Goal: Task Accomplishment & Management: Complete application form

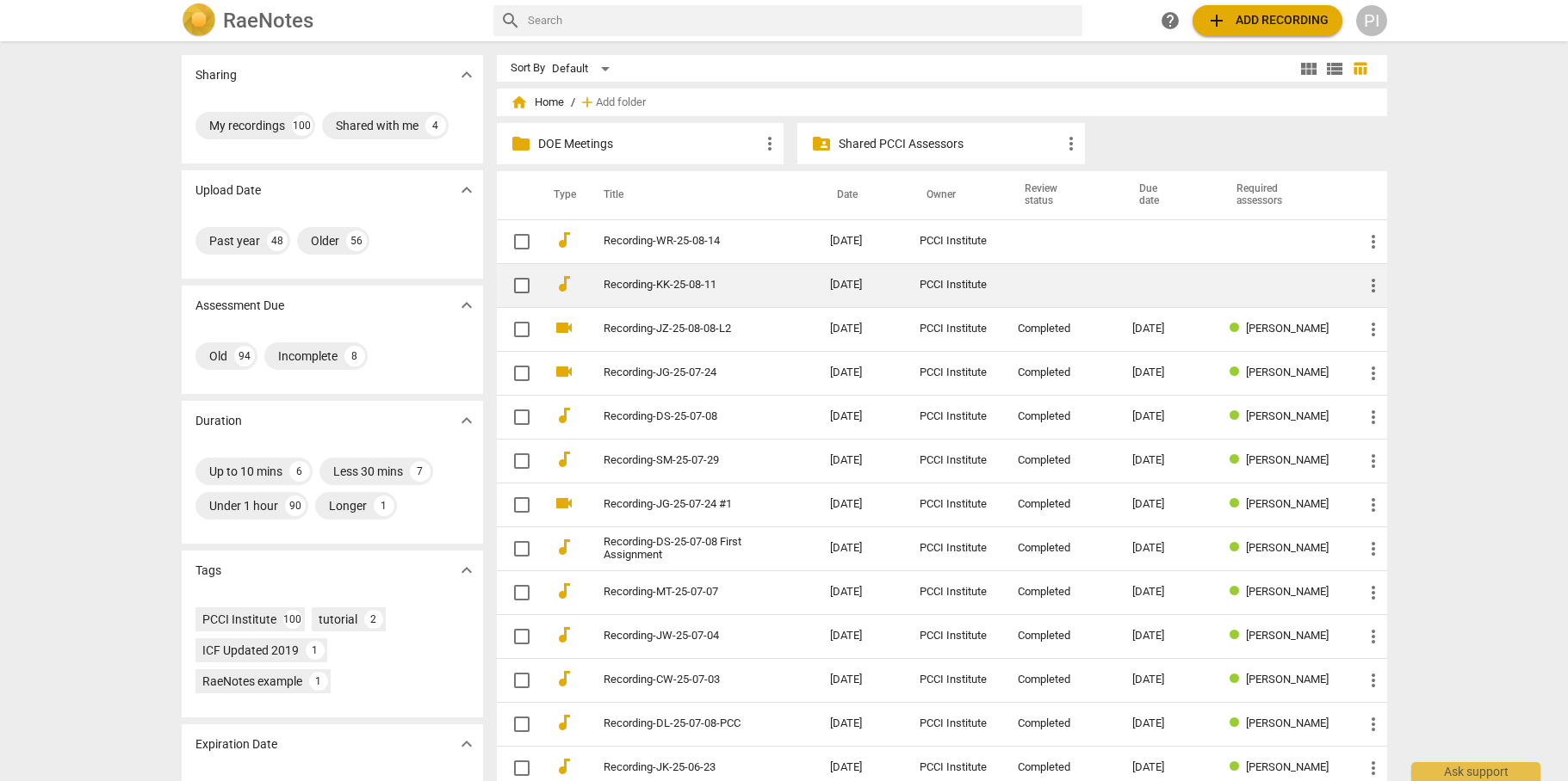
click at [780, 283] on td "Recording-KK-25-08-11" at bounding box center [700, 284] width 233 height 44
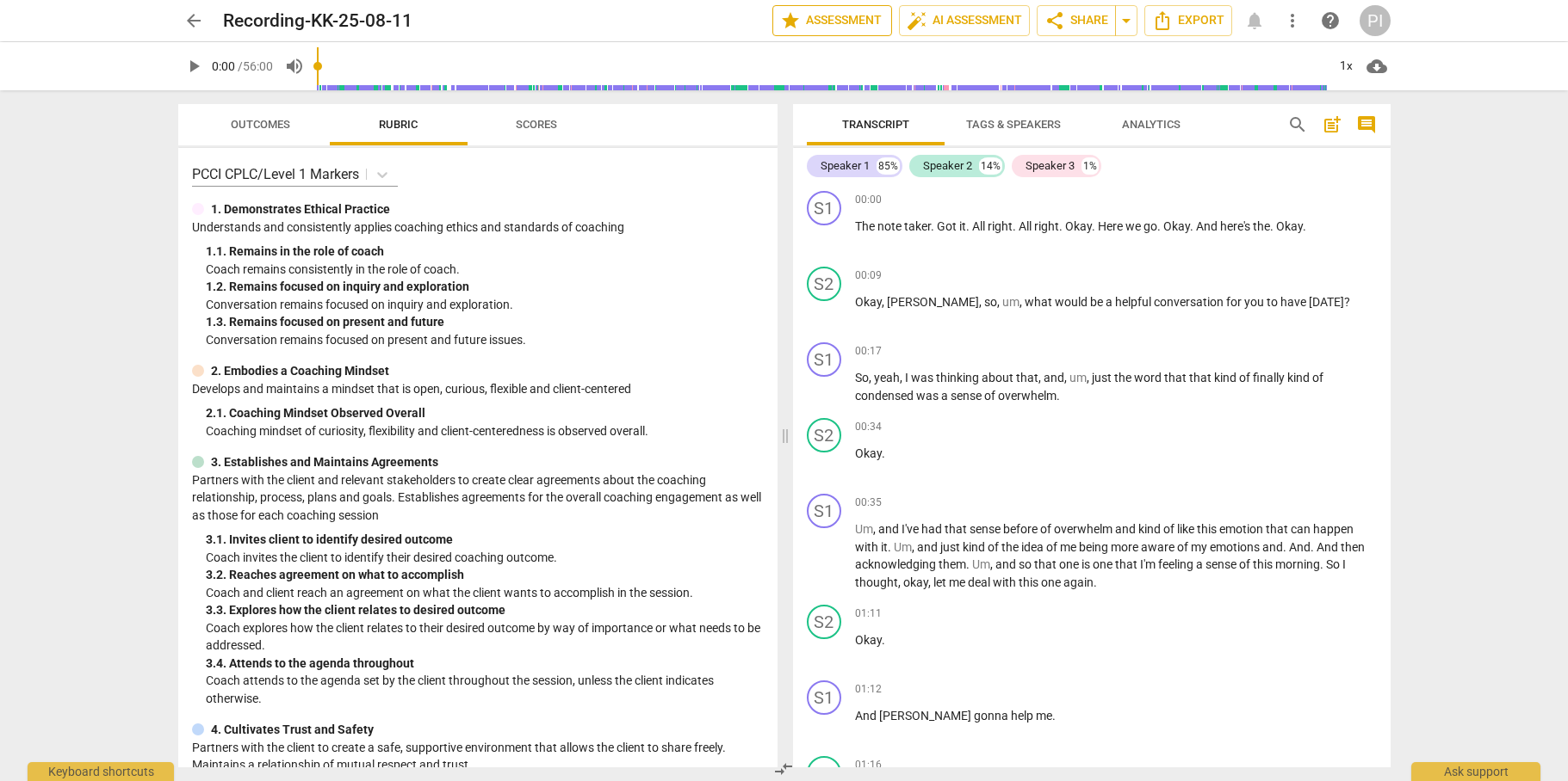
click at [850, 15] on span "star Assessment" at bounding box center [831, 20] width 104 height 20
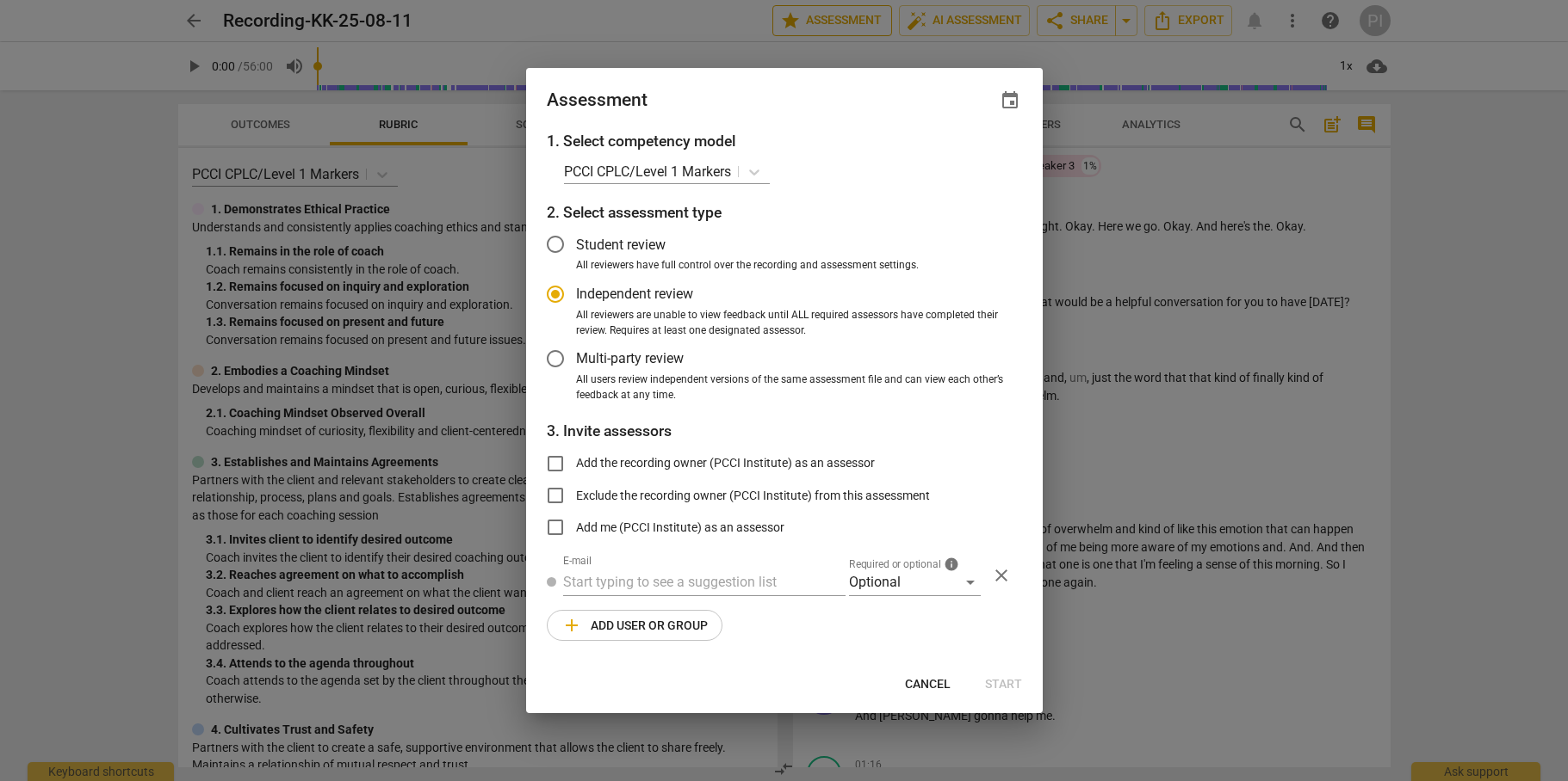
radio input "false"
click at [1007, 99] on span "event" at bounding box center [1009, 100] width 20 height 20
click at [957, 160] on input "date" at bounding box center [907, 160] width 121 height 25
type input "2025-10-06"
click at [716, 581] on div at bounding box center [784, 390] width 1568 height 781
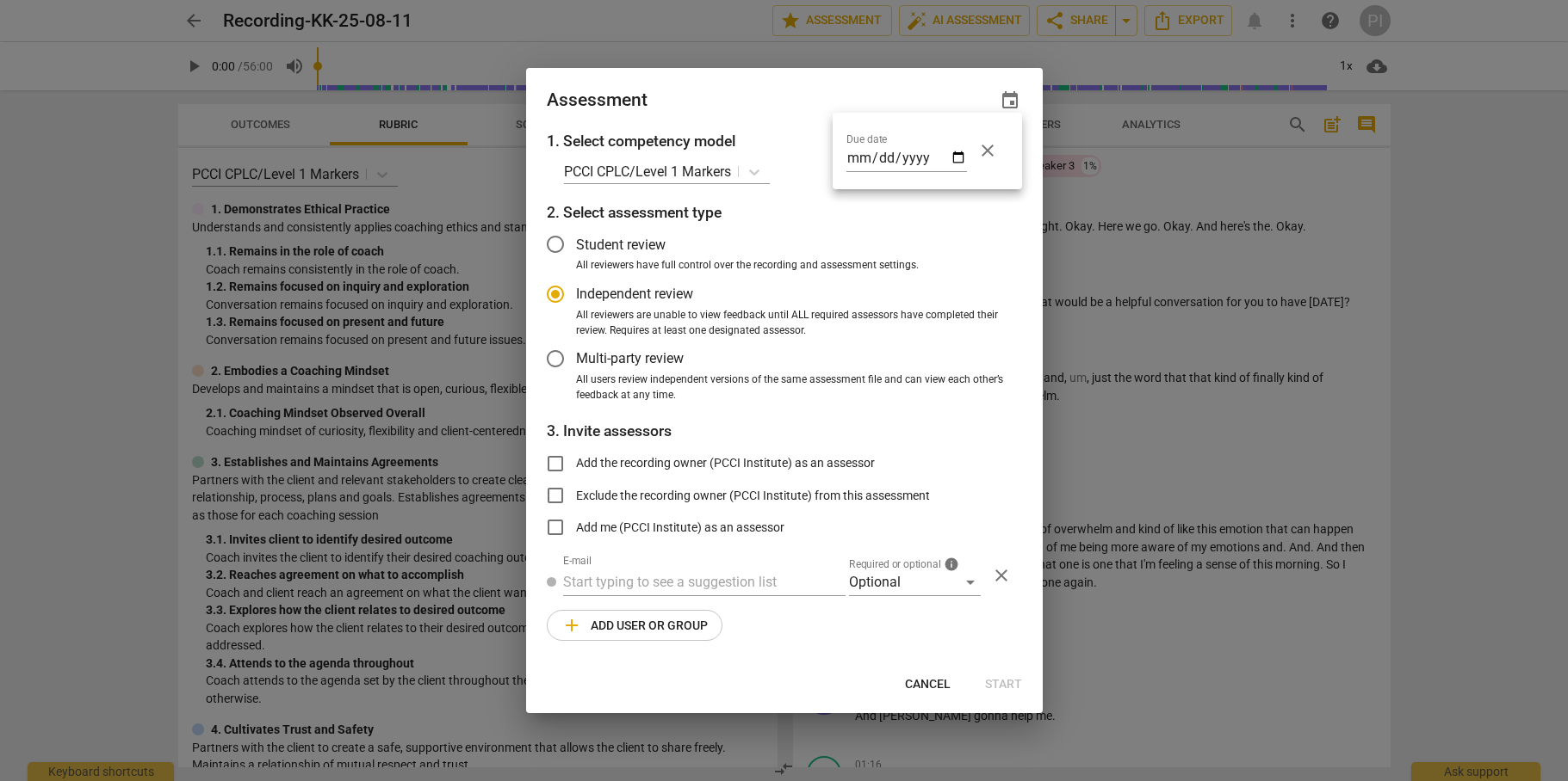
radio input "false"
click at [669, 579] on input "text" at bounding box center [704, 582] width 283 height 28
click at [644, 580] on input "steve cro" at bounding box center [704, 582] width 283 height 28
drag, startPoint x: 644, startPoint y: 580, endPoint x: 562, endPoint y: 578, distance: 82.0
click at [563, 578] on input "steve cro" at bounding box center [704, 582] width 283 height 28
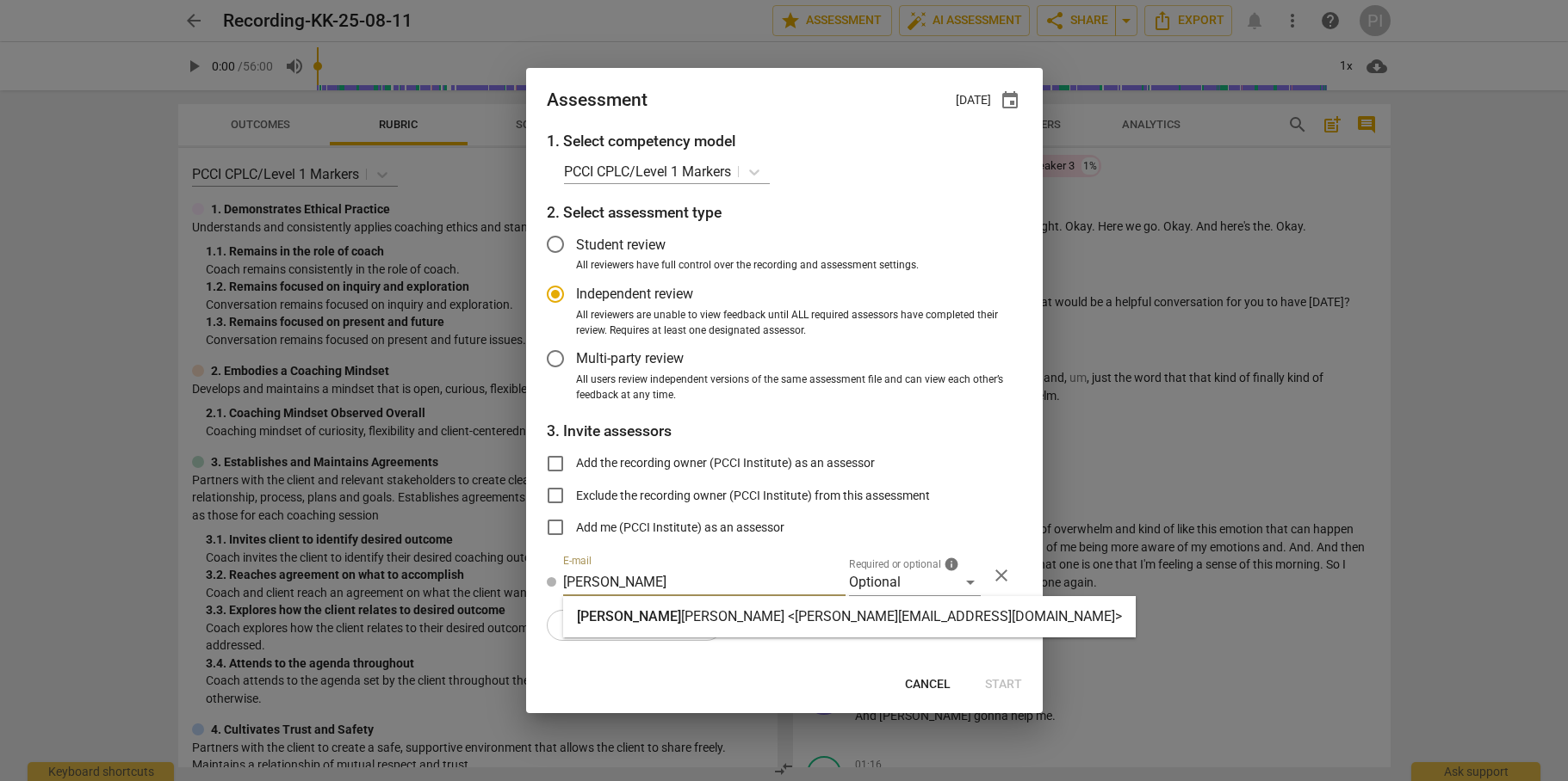
type input "steve"
click at [590, 615] on span "Steve" at bounding box center [628, 617] width 104 height 16
radio input "false"
type input "Steve Cromer <steve@stevecromercoaching.com>"
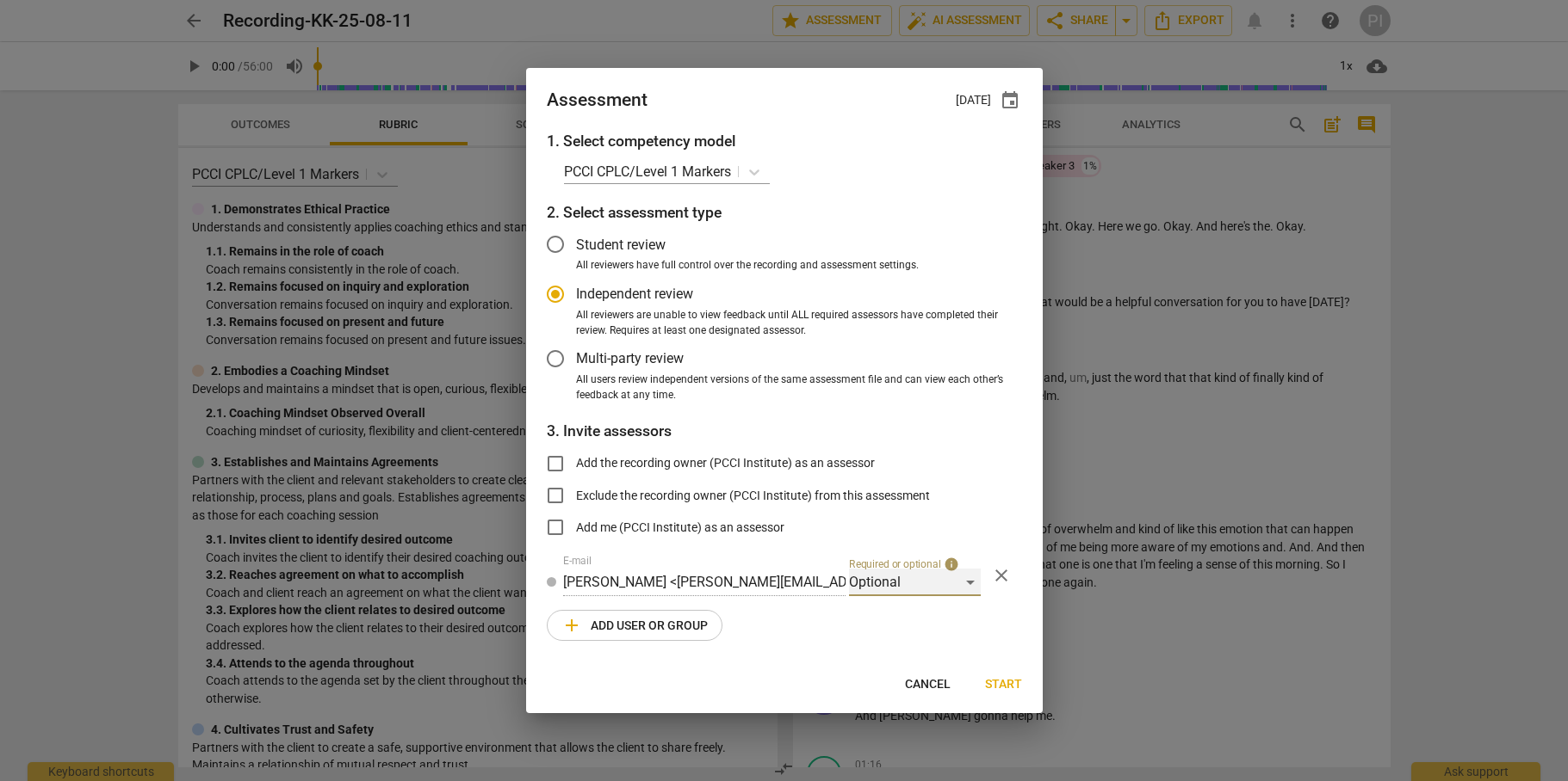
click at [926, 578] on div "Optional" at bounding box center [915, 582] width 132 height 28
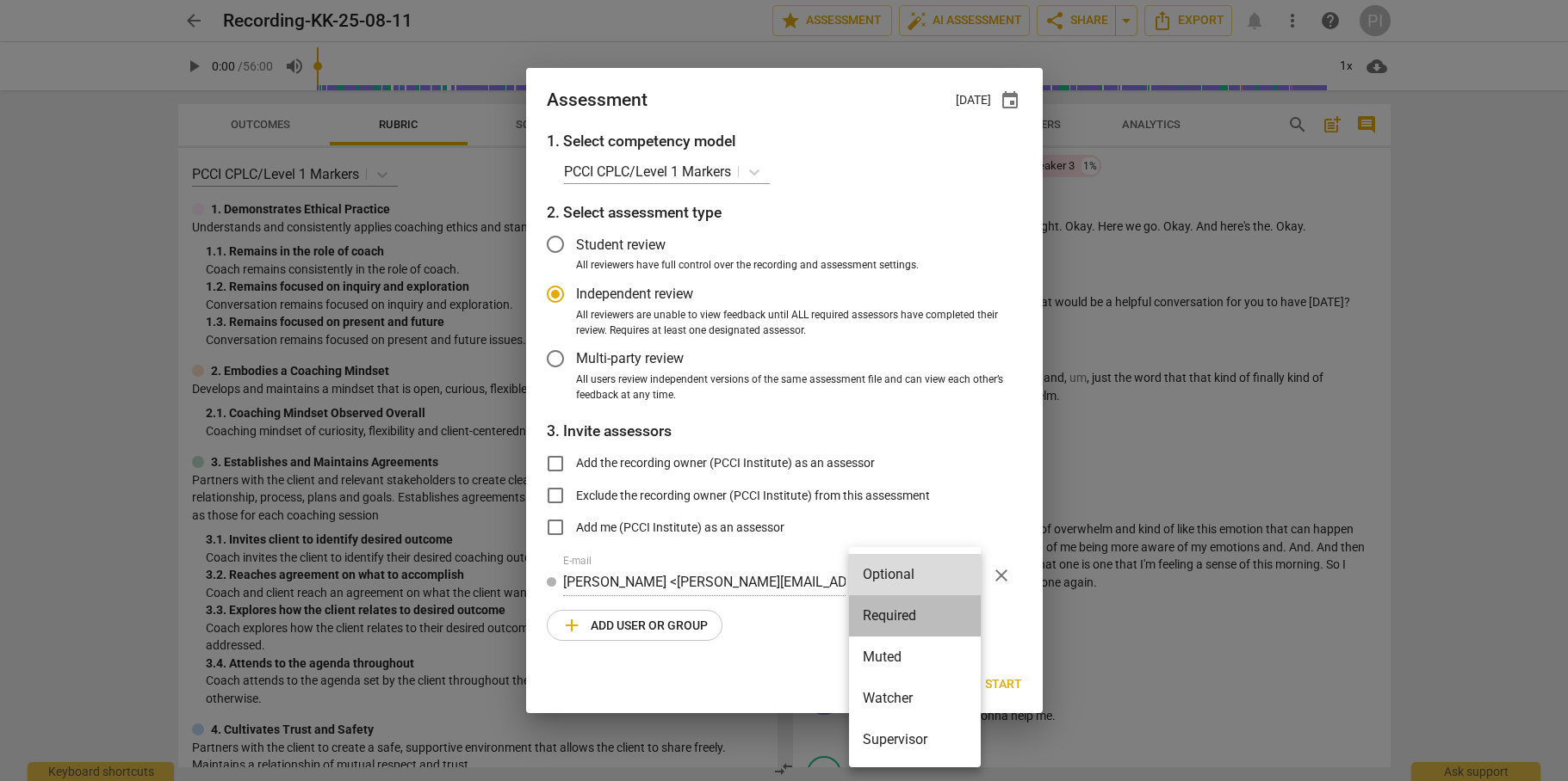
click at [896, 615] on li "Required" at bounding box center [915, 616] width 132 height 41
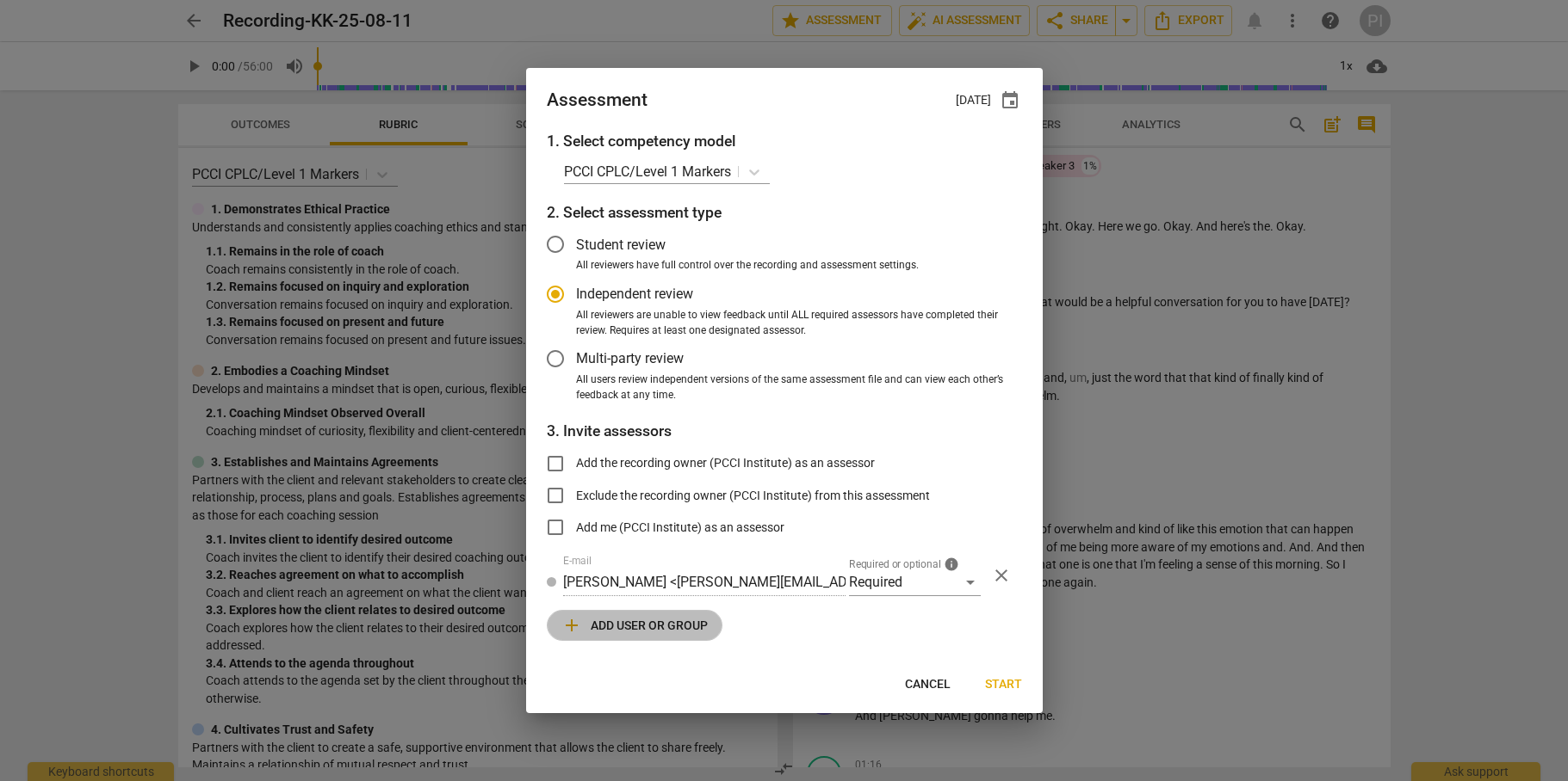
click at [569, 629] on span "add" at bounding box center [571, 625] width 20 height 20
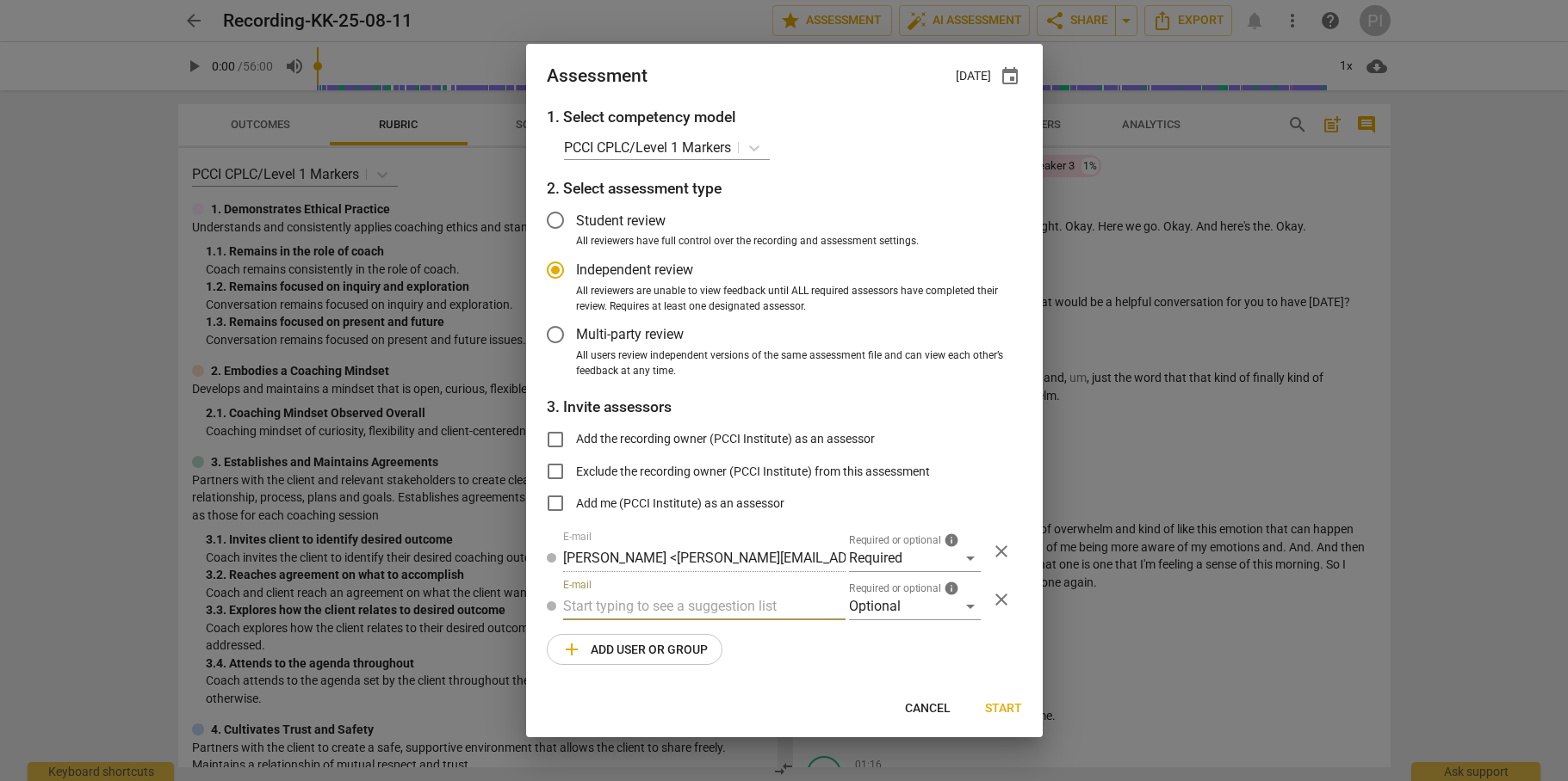
radio input "false"
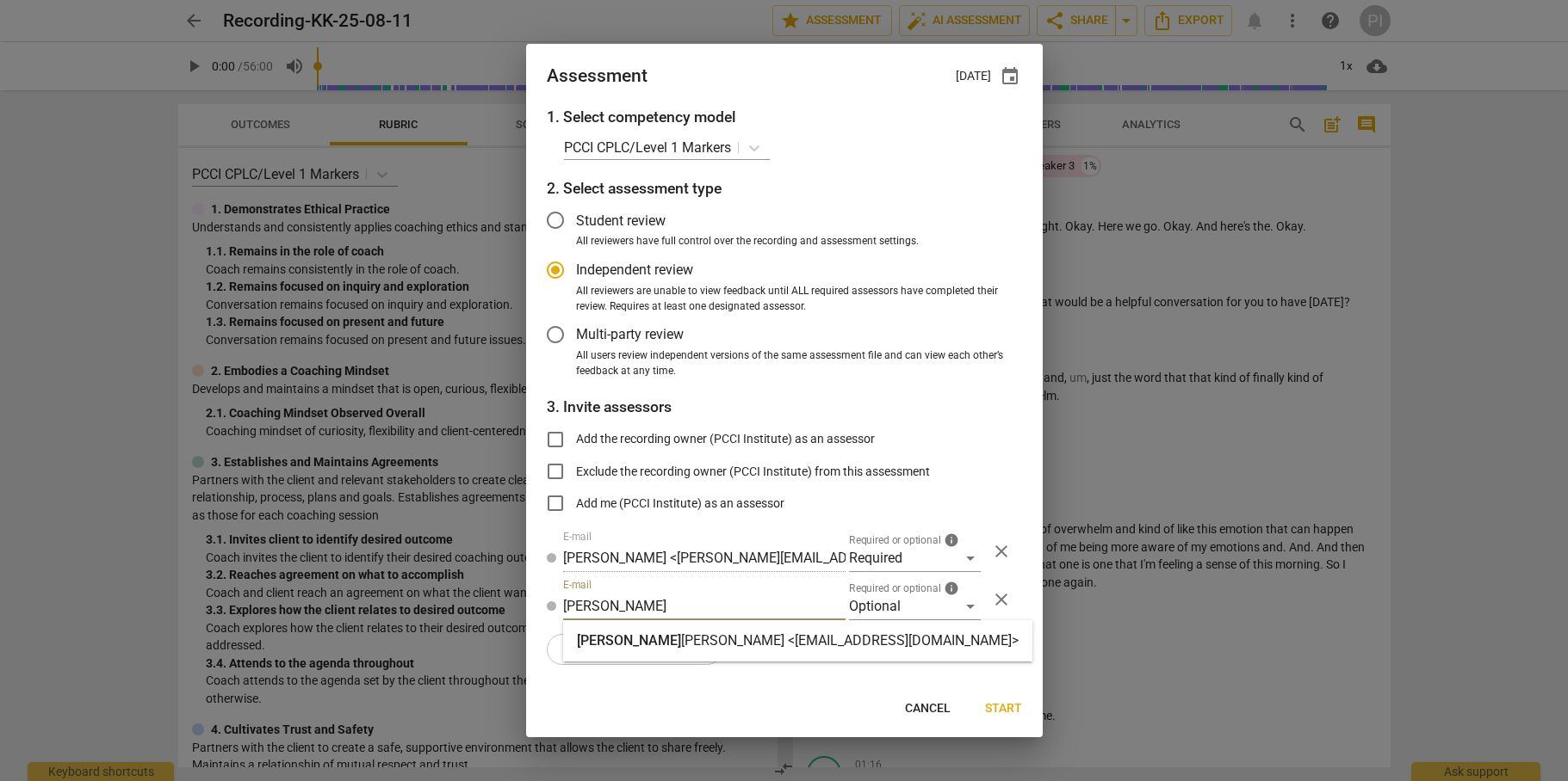
type input "cindy"
click at [681, 637] on strong "Schmelzenbach <cindykschmelzenbach@gmail.com>" at bounding box center [850, 641] width 338 height 16
radio input "false"
type input "Cindy Schmelzenbach <cindykschmelzenbach@gmail.com>"
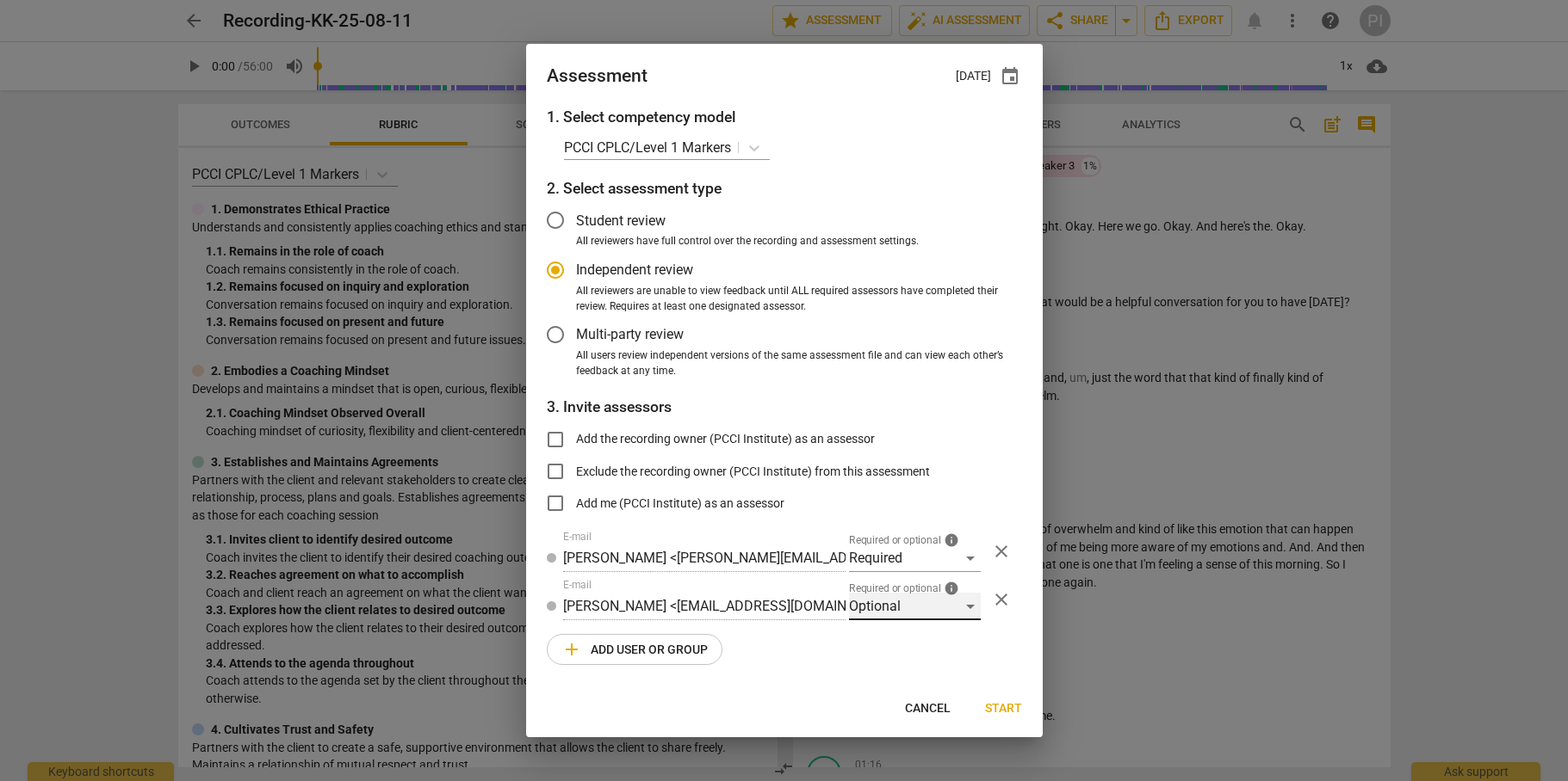
click at [941, 608] on div "Optional" at bounding box center [915, 606] width 132 height 28
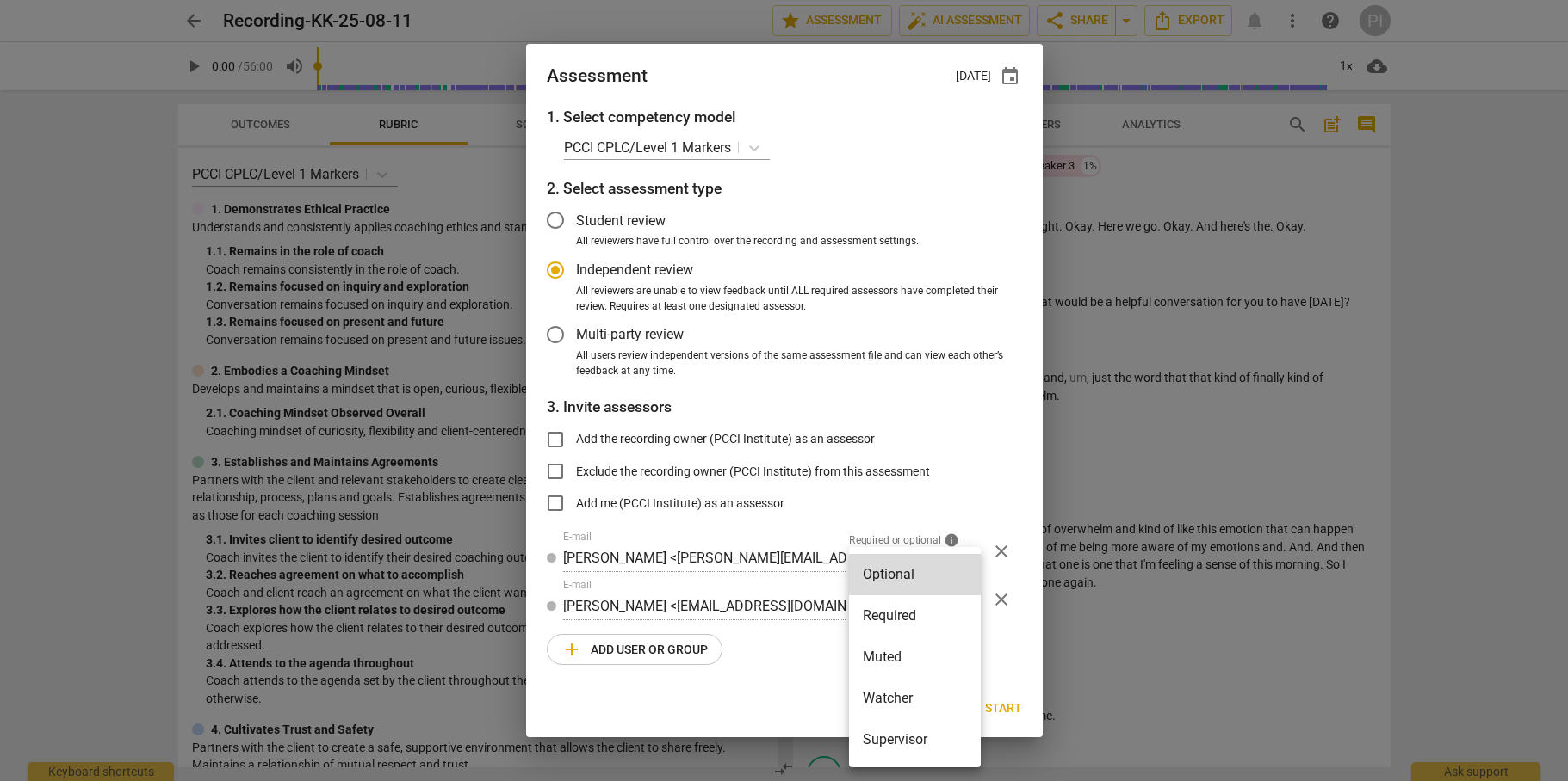
click at [900, 745] on li "Supervisor" at bounding box center [915, 740] width 132 height 41
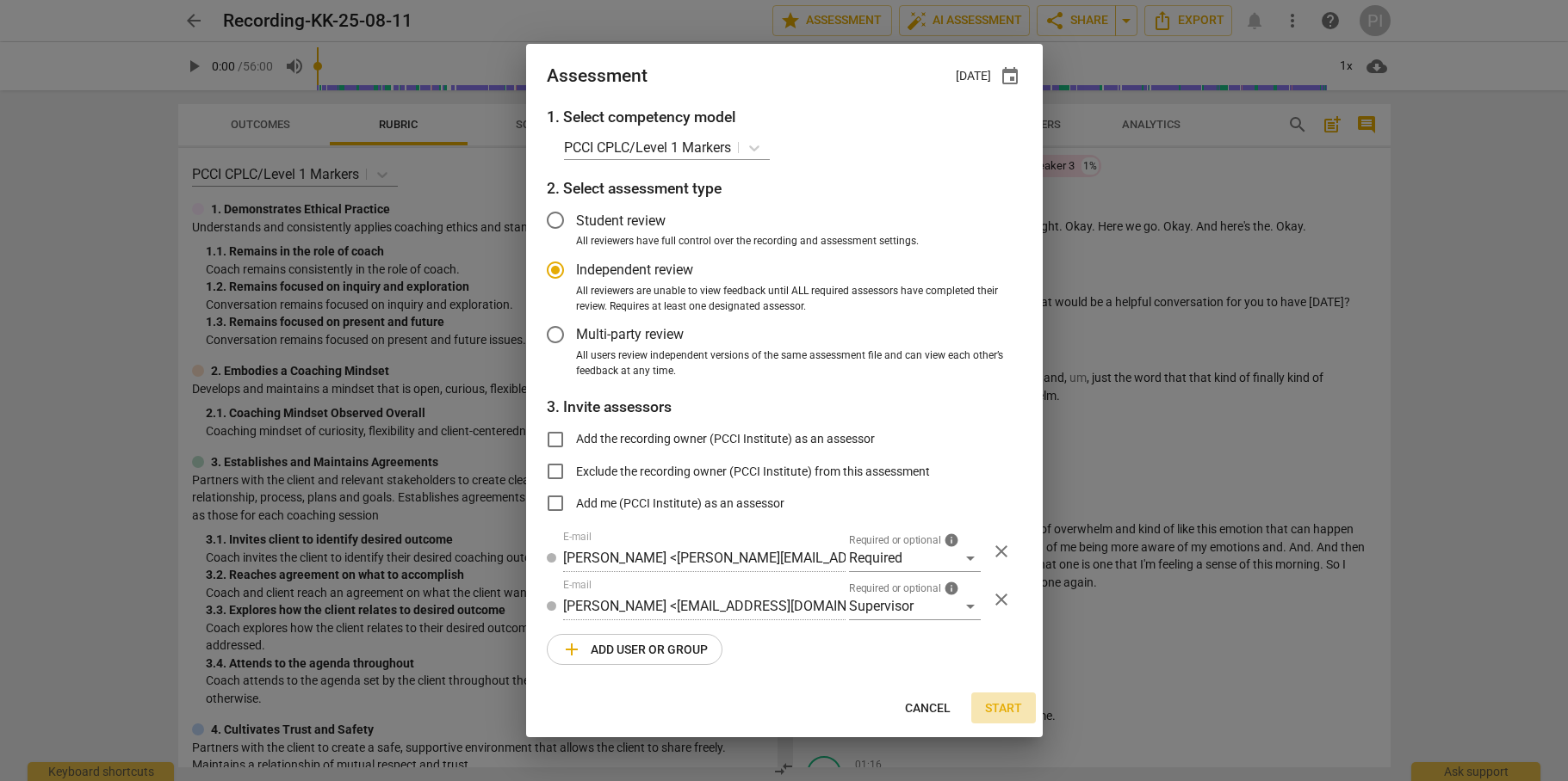
click at [1006, 703] on span "Start" at bounding box center [1004, 708] width 37 height 17
radio input "false"
type input "PCCI Institute <cindy@professionalchristiancoaching.com>"
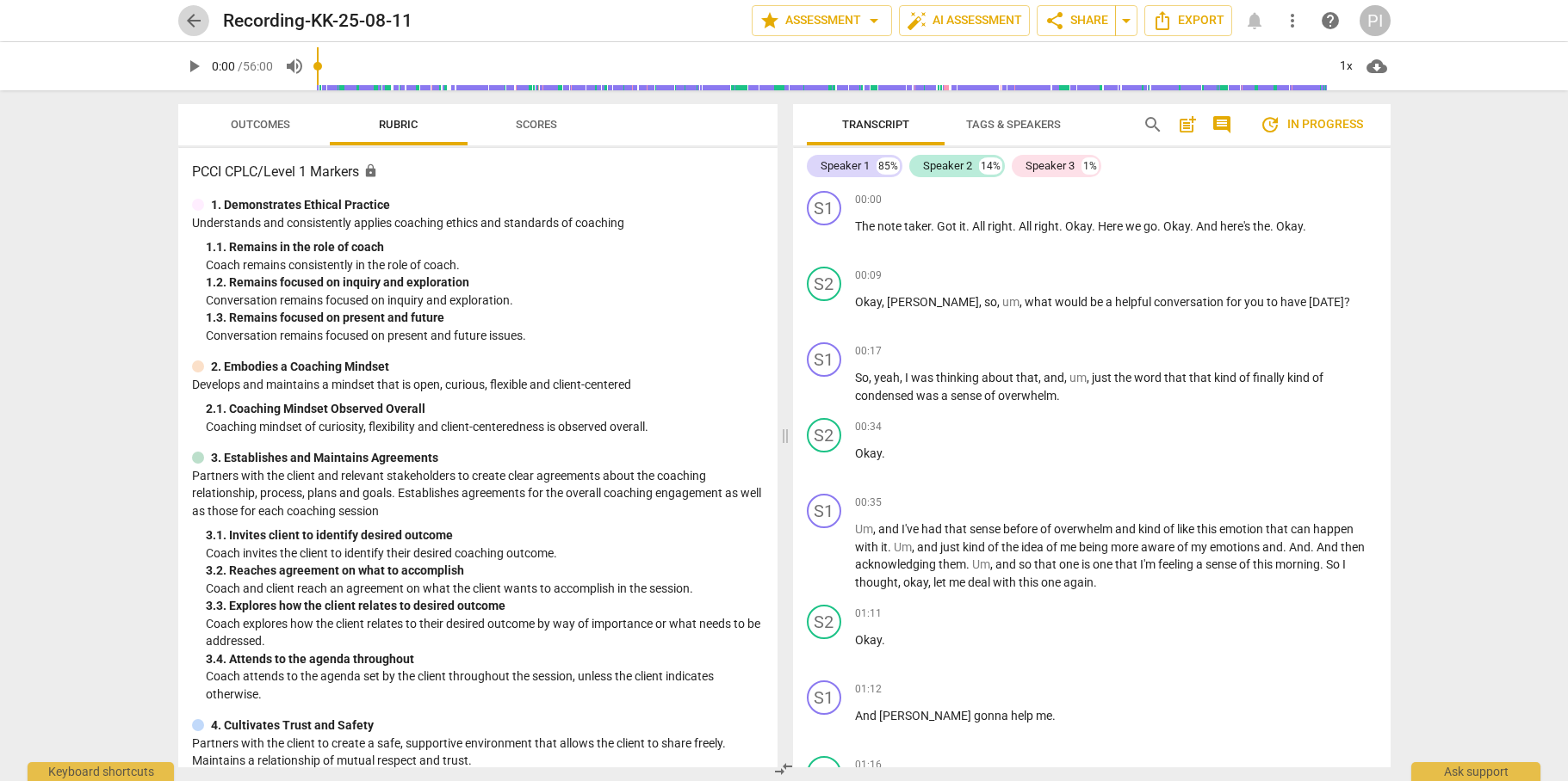
click at [192, 20] on span "arrow_back" at bounding box center [193, 20] width 20 height 20
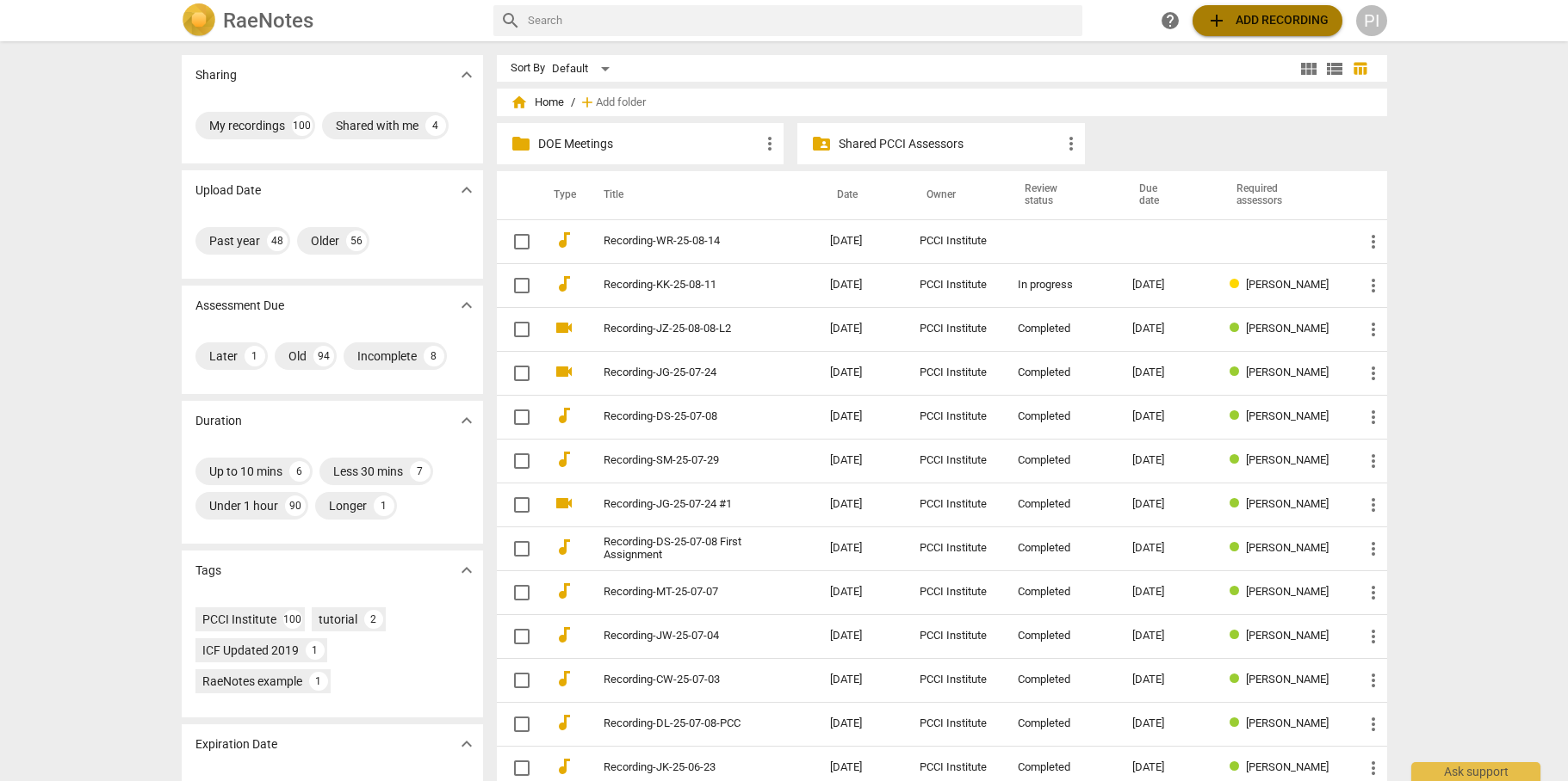
click at [1214, 17] on span "add" at bounding box center [1216, 20] width 20 height 20
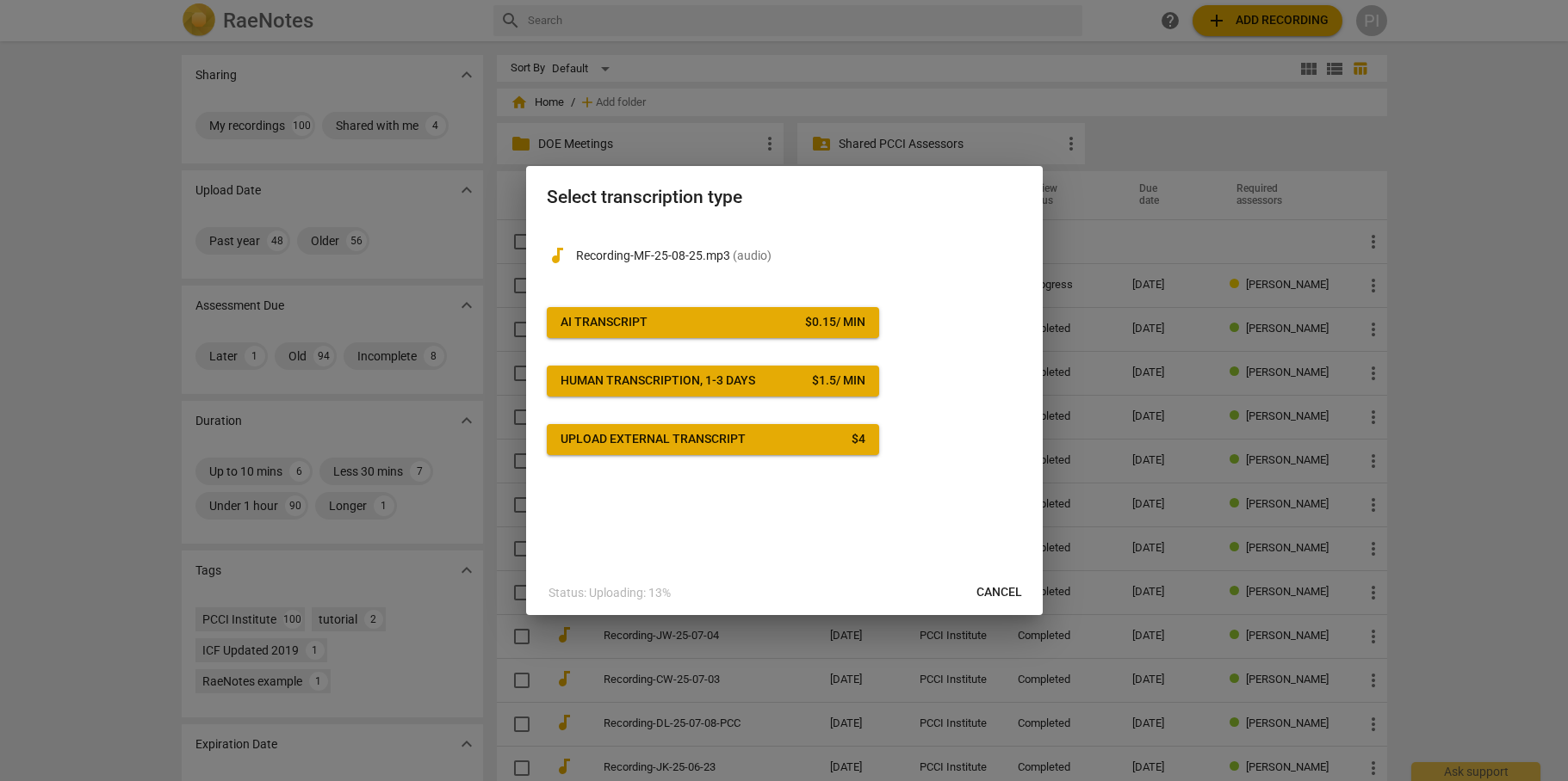
click at [711, 315] on span "AI Transcript $ 0.15 / min" at bounding box center [712, 323] width 305 height 17
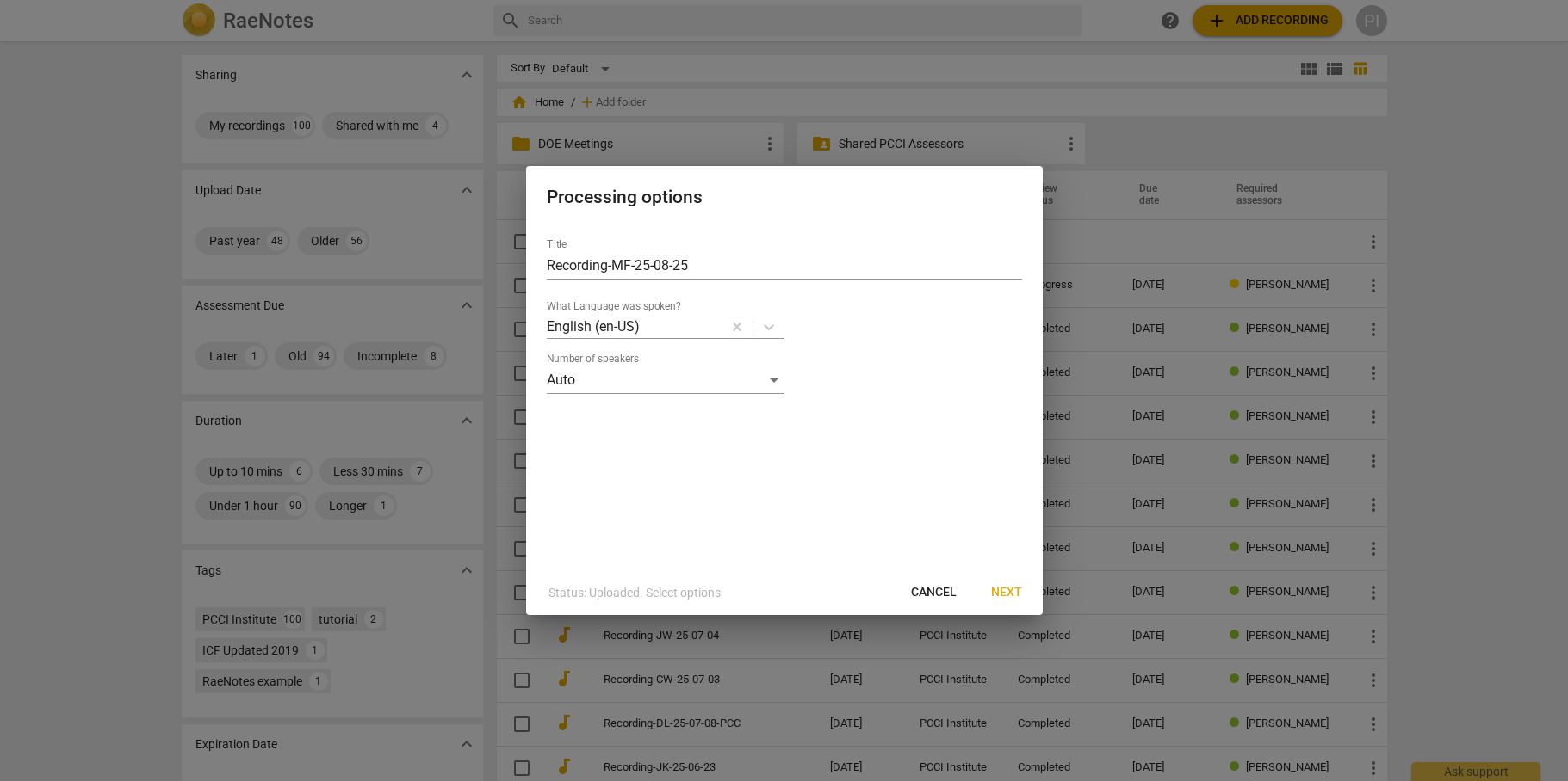
click at [1007, 593] on span "Next" at bounding box center [1006, 593] width 31 height 17
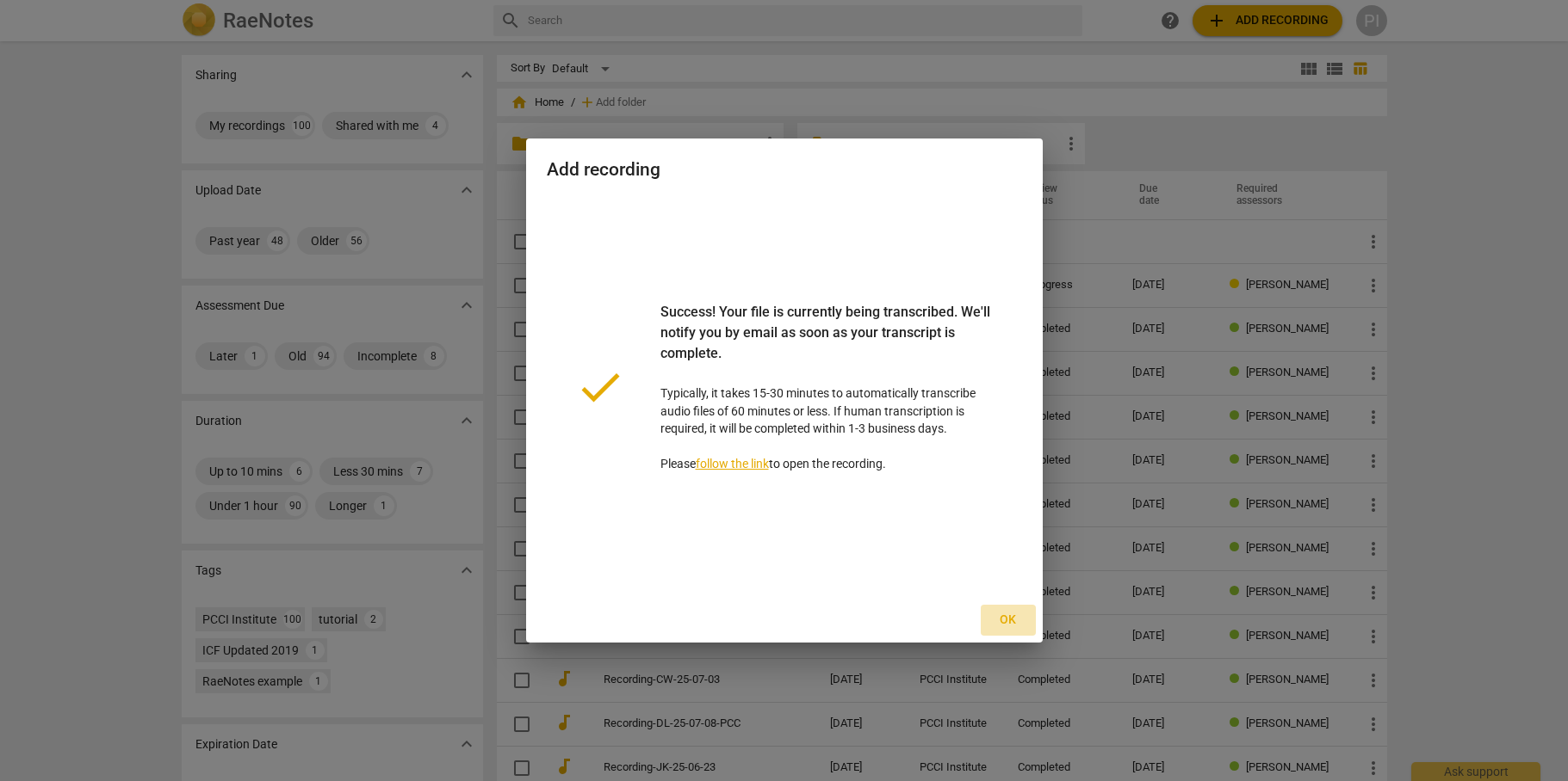
click at [1003, 617] on span "Ok" at bounding box center [1008, 620] width 28 height 17
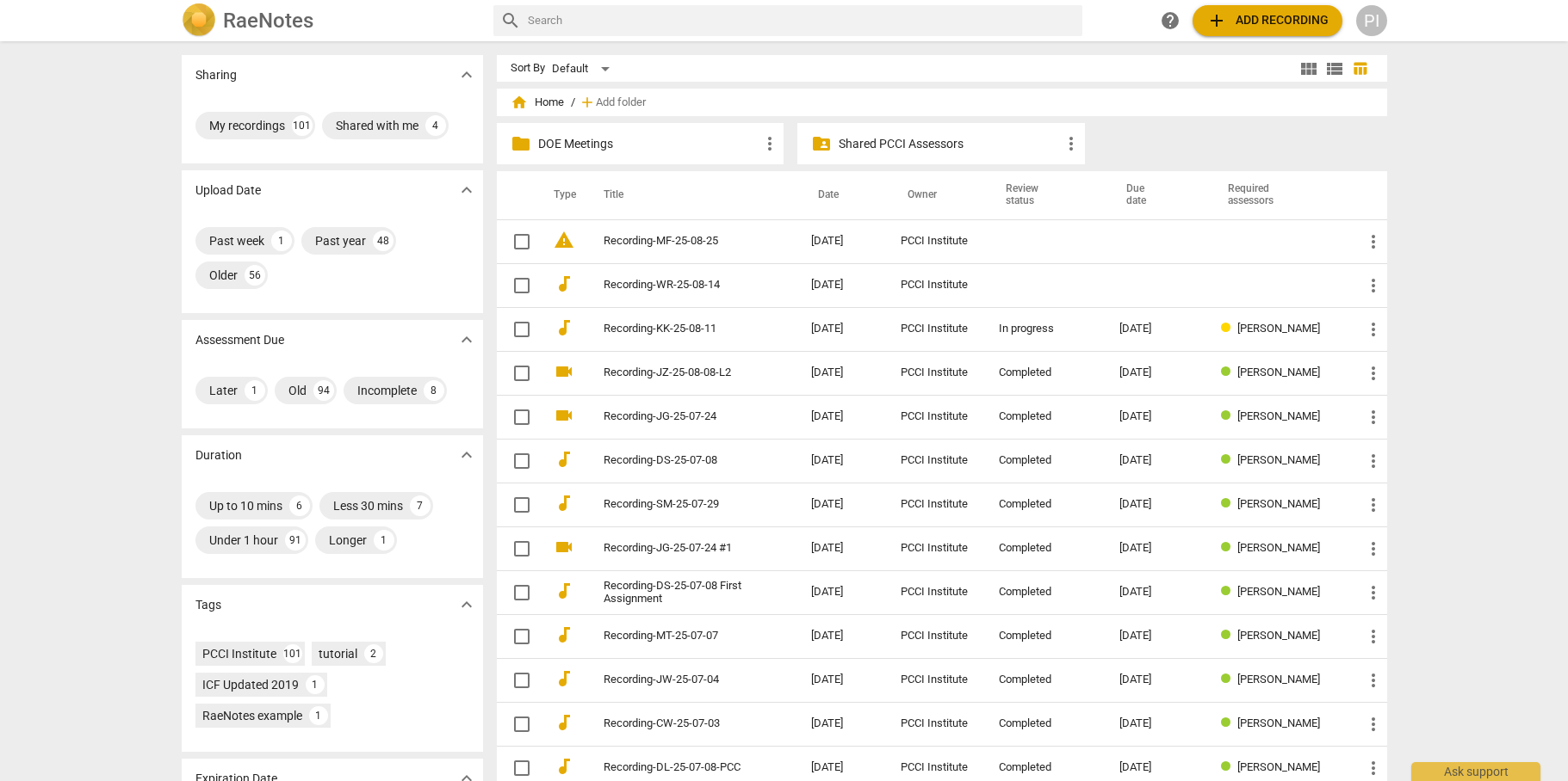
click at [1218, 18] on span "add" at bounding box center [1216, 20] width 20 height 20
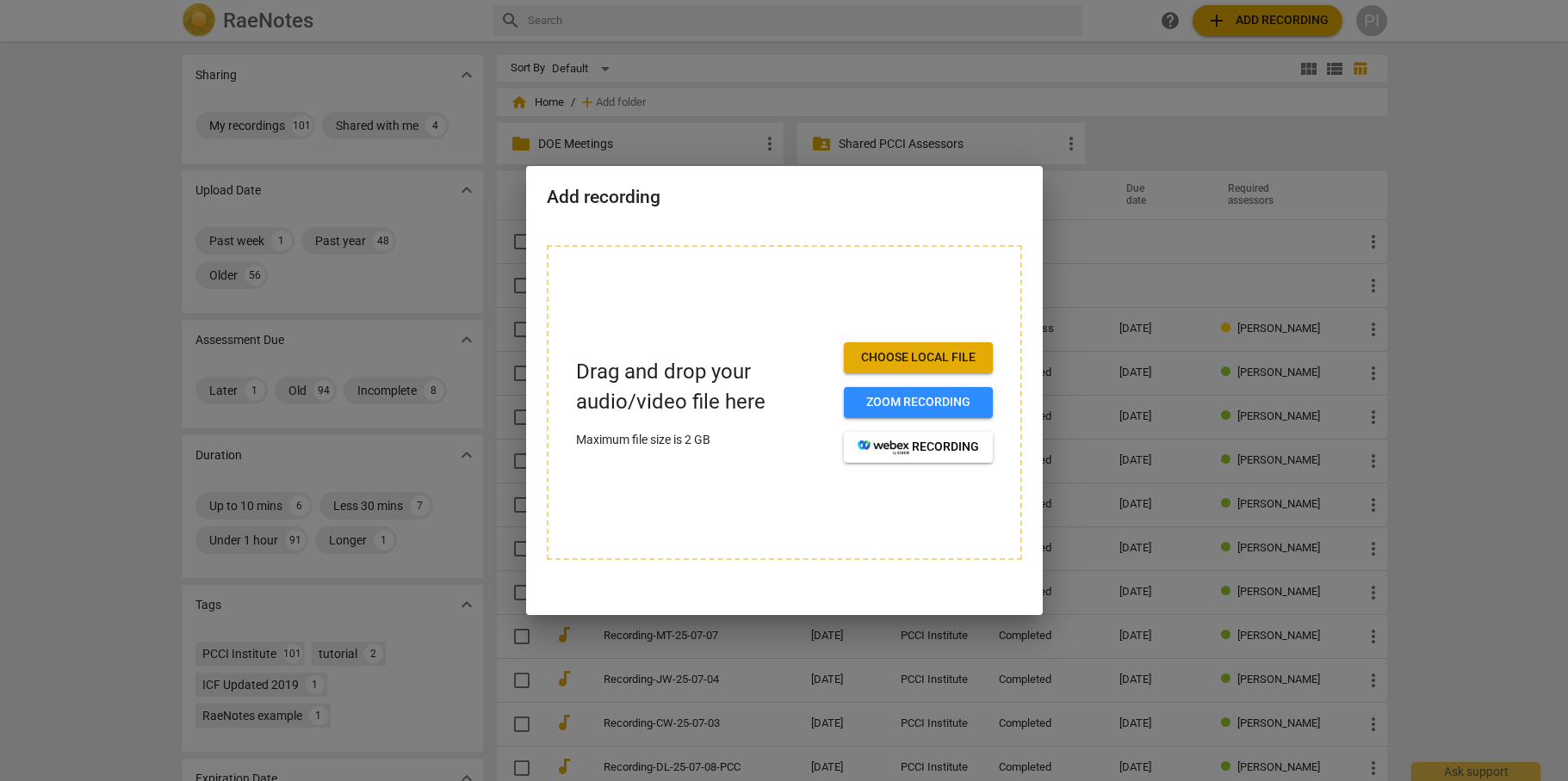
click at [884, 355] on span "Choose local file" at bounding box center [918, 357] width 122 height 17
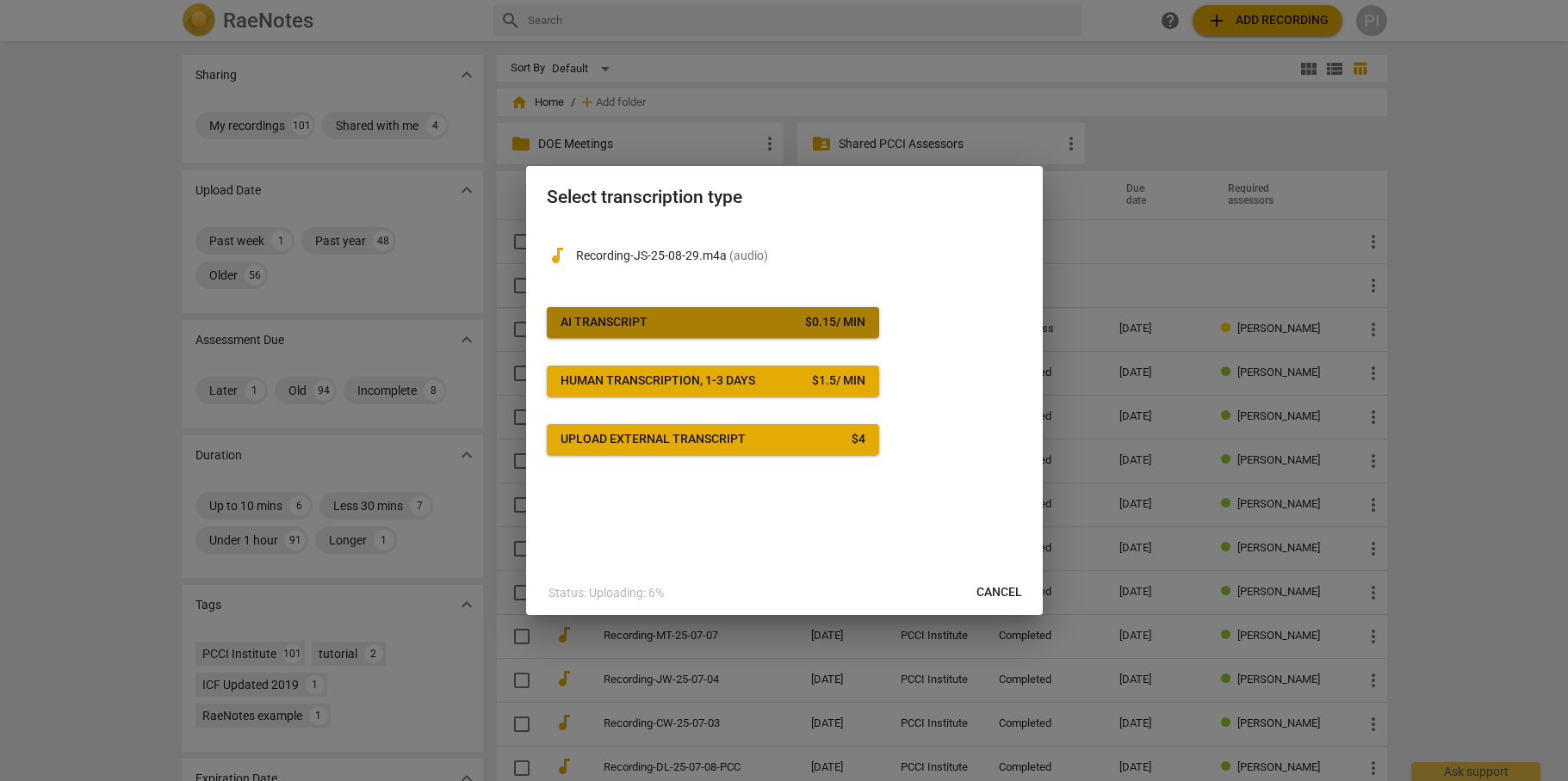
click at [797, 323] on span "AI Transcript $ 0.15 / min" at bounding box center [712, 323] width 305 height 17
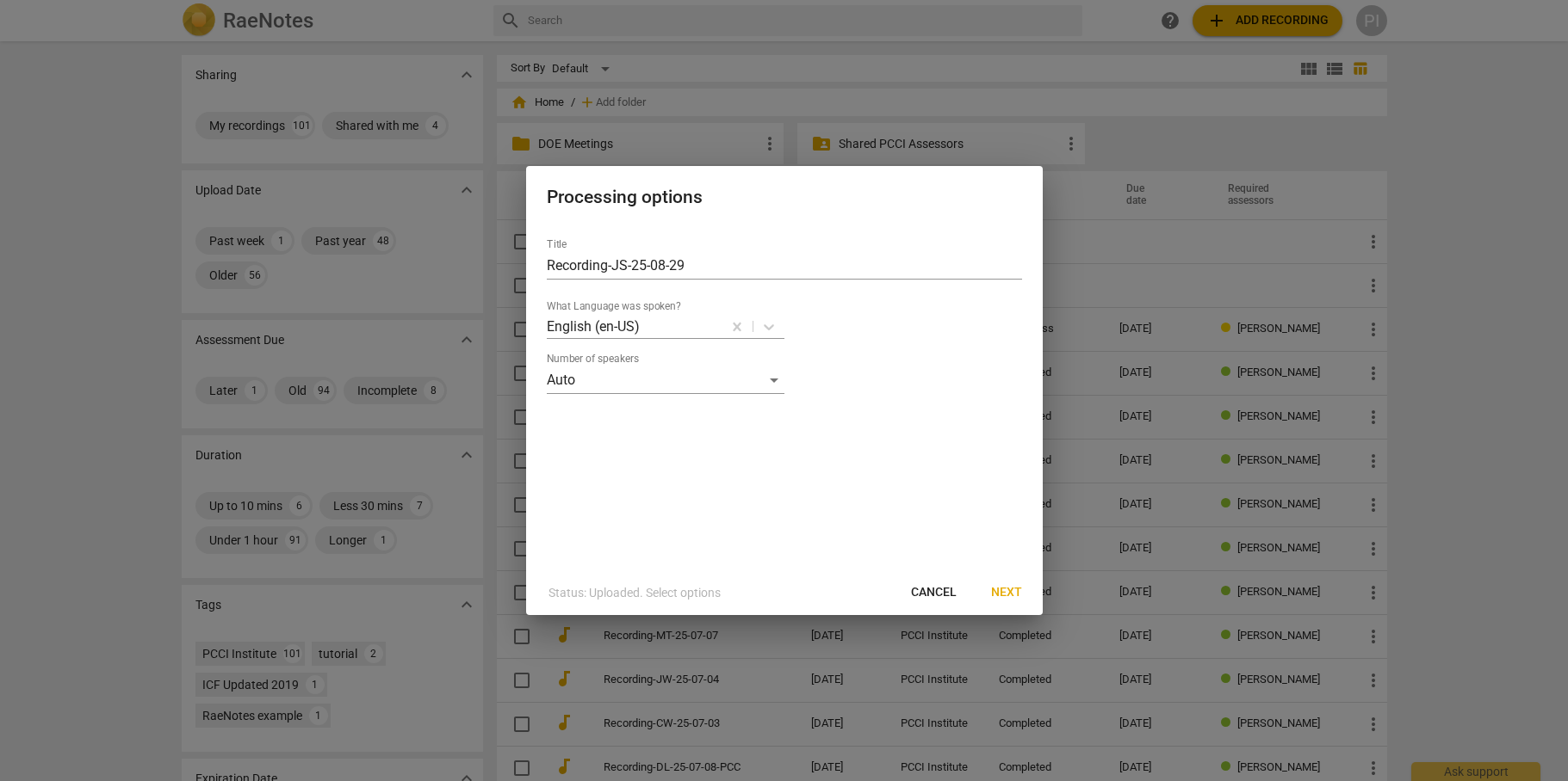
click at [1013, 590] on span "Next" at bounding box center [1006, 593] width 31 height 17
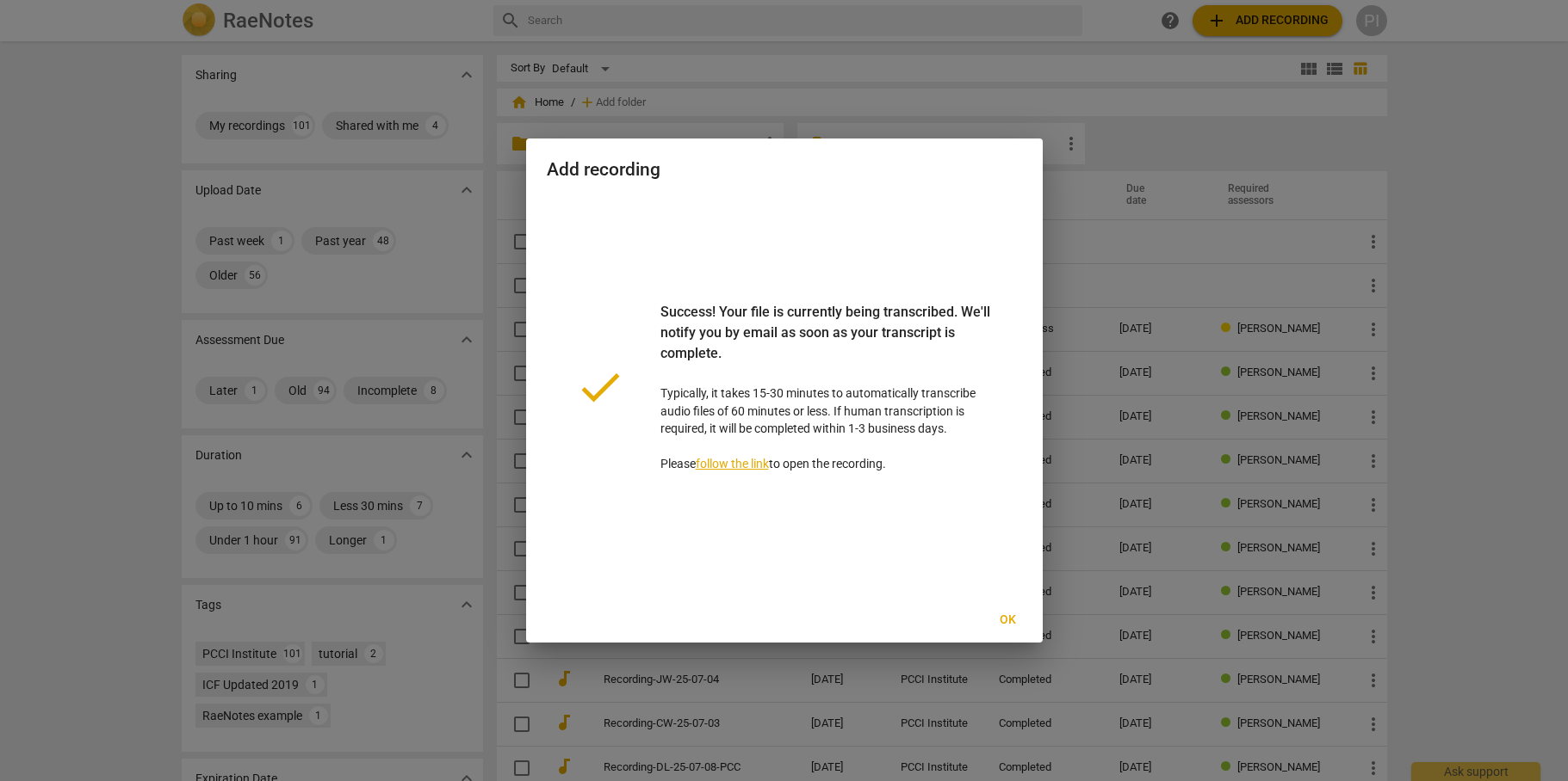
click at [1010, 619] on span "Ok" at bounding box center [1008, 620] width 28 height 17
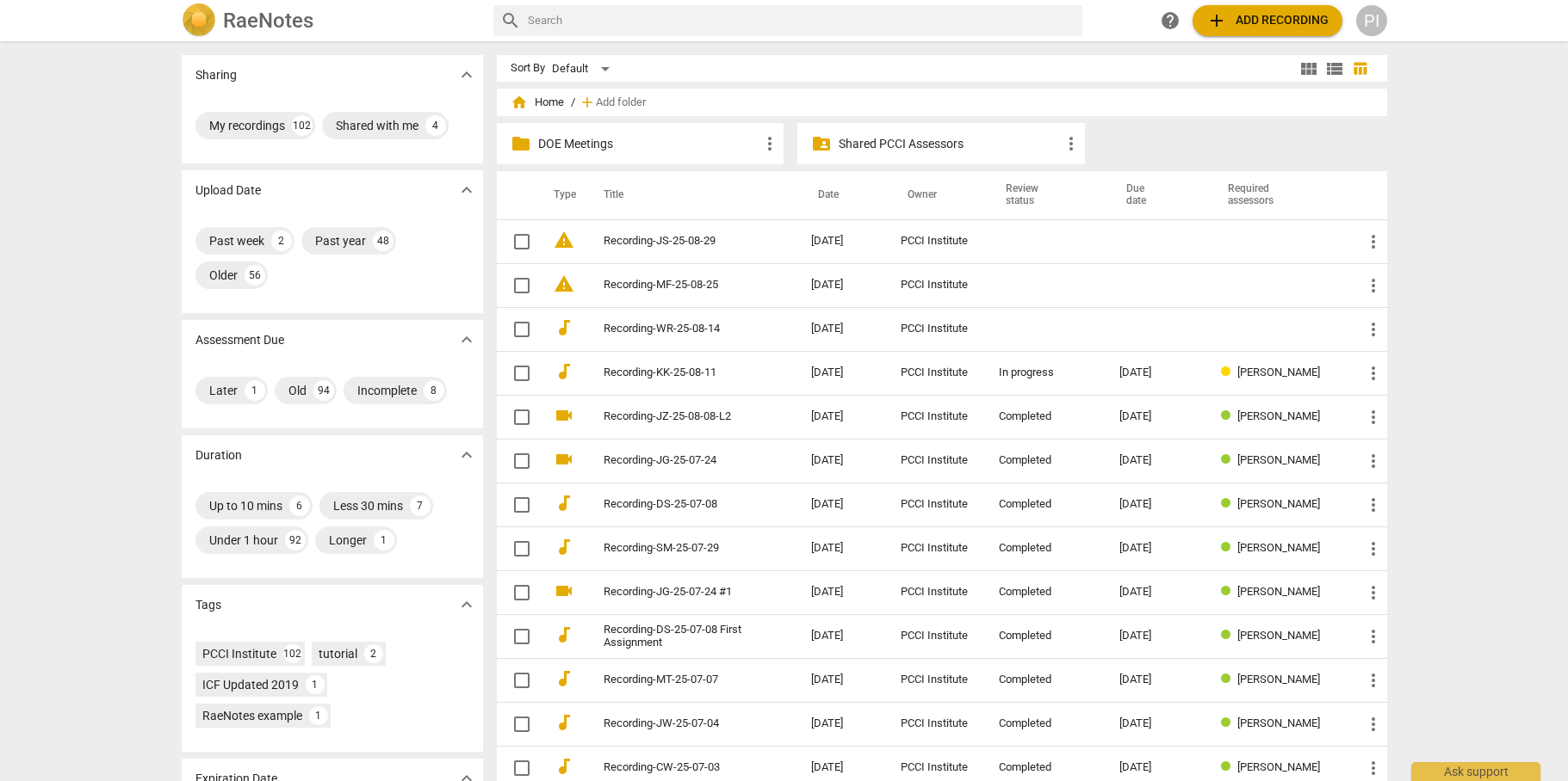
click at [1215, 19] on span "add" at bounding box center [1216, 20] width 20 height 20
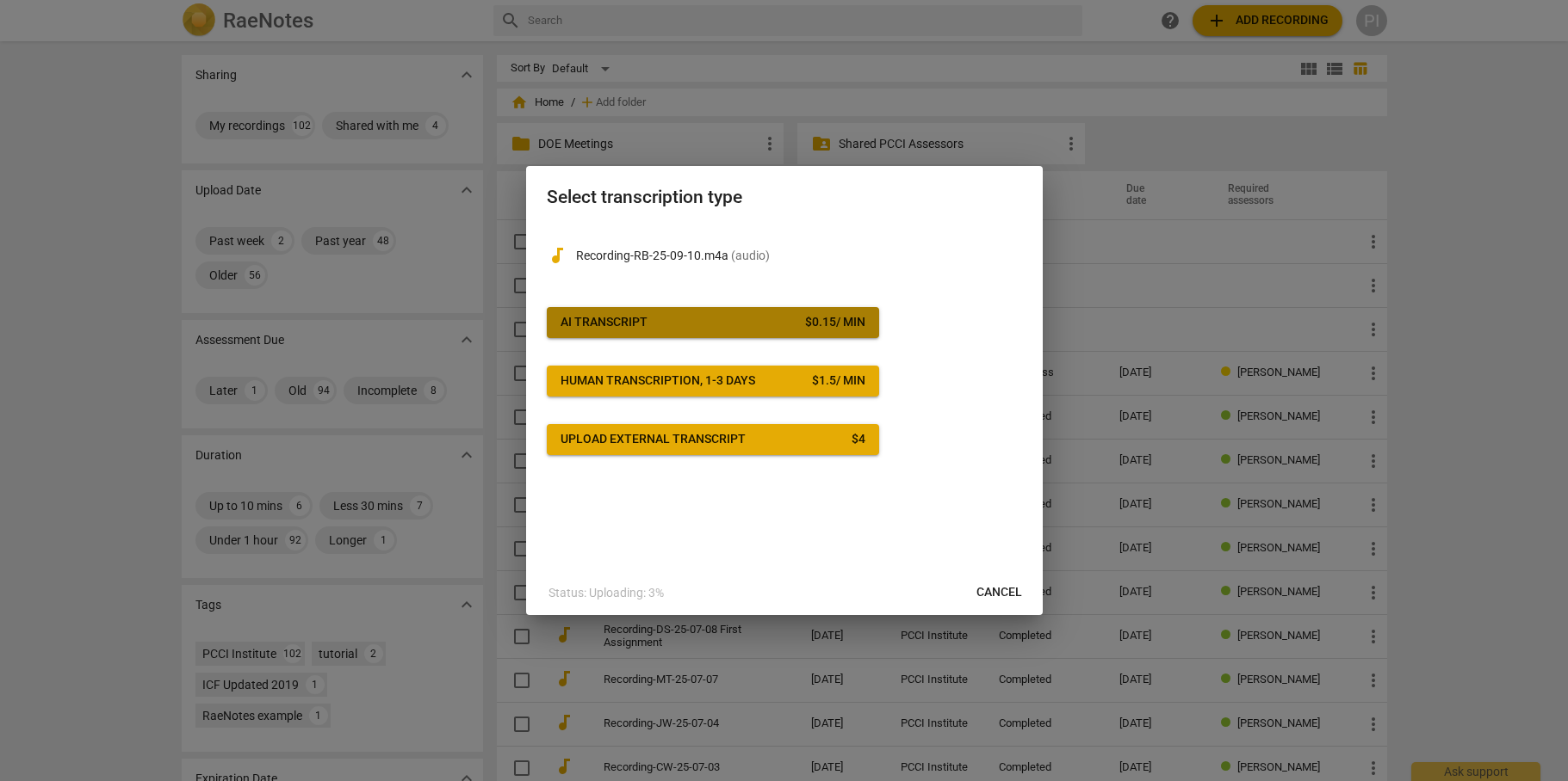
click at [676, 315] on span "AI Transcript $ 0.15 / min" at bounding box center [712, 323] width 305 height 17
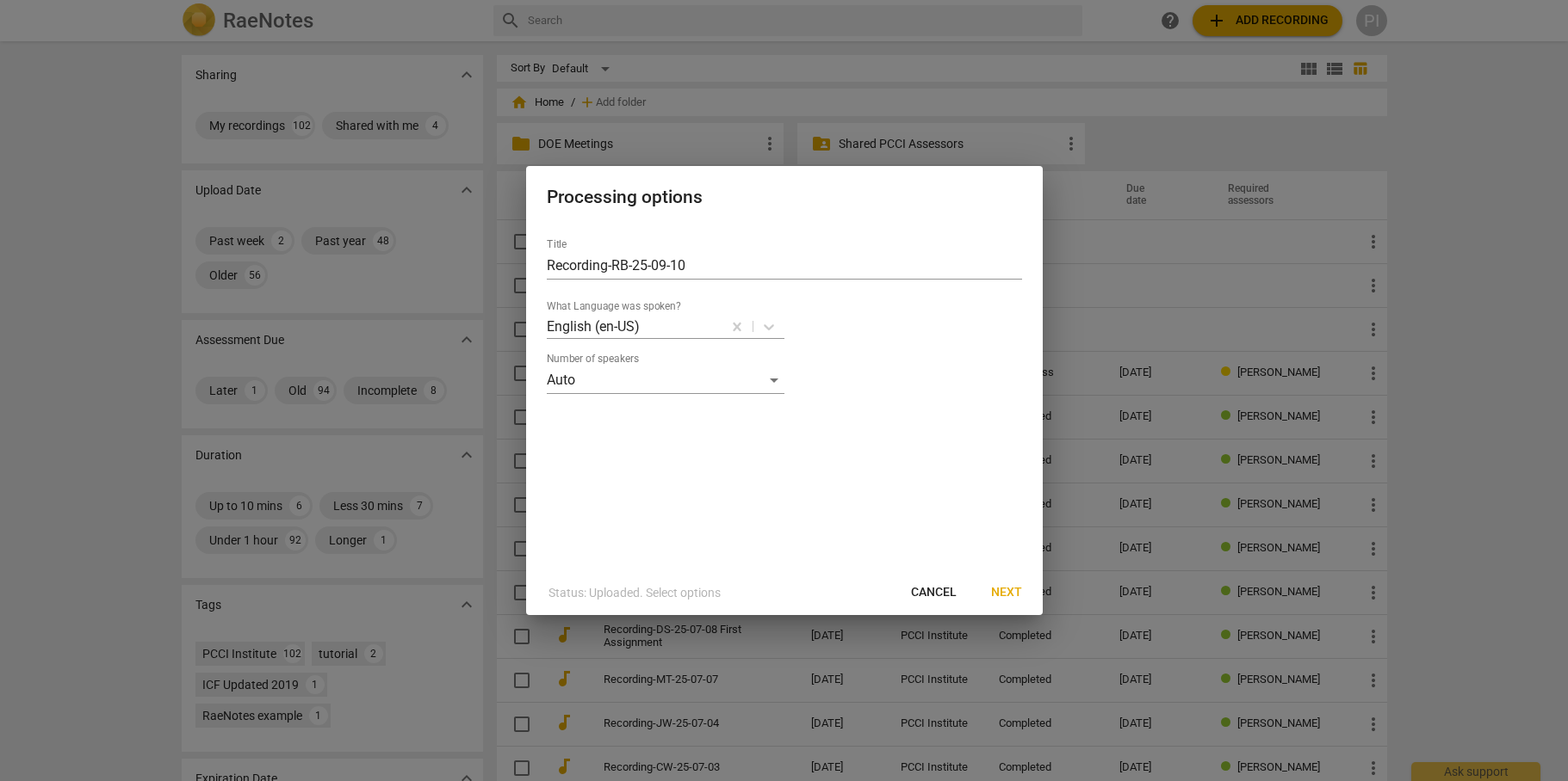
click at [1011, 591] on span "Next" at bounding box center [1006, 593] width 31 height 17
